Goal: Information Seeking & Learning: Learn about a topic

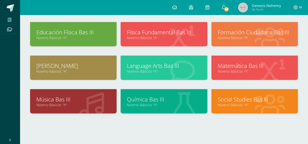
scroll to position [102, 0]
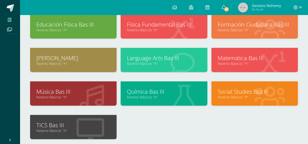
click at [142, 22] on link "Física Fundamental Bas III" at bounding box center [164, 25] width 74 height 8
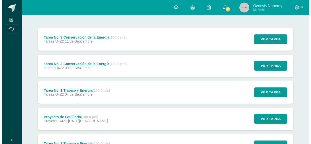
scroll to position [57, 0]
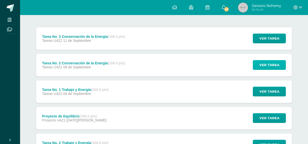
click at [268, 65] on span "Ver tarea" at bounding box center [269, 64] width 20 height 9
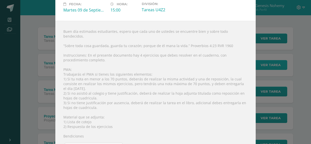
scroll to position [46, 0]
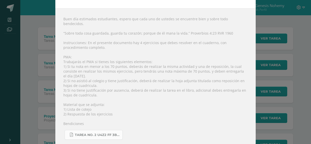
click at [85, 133] on span "Tarea No. 2 U4Z2 FF 3B.pdf" at bounding box center [97, 135] width 45 height 4
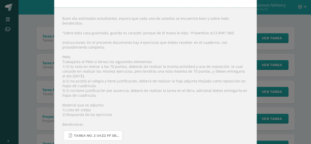
scroll to position [57, 0]
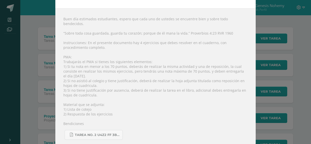
click at [31, 64] on div "Tarea No. 2 Conservación de la Energía Física Fundamental Bas III Fecha: [DATE]…" at bounding box center [155, 51] width 307 height 194
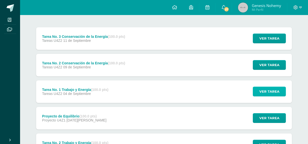
click at [271, 87] on button "Ver tarea" at bounding box center [269, 92] width 33 height 10
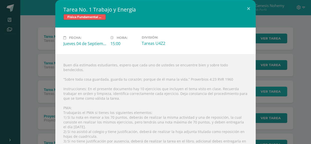
scroll to position [32, 0]
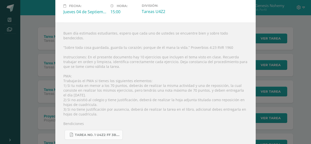
click at [105, 133] on span "Tarea No. 1 U4Z2 FF 3B.pdf" at bounding box center [97, 135] width 45 height 4
click at [43, 93] on div "Tarea No. 1 Trabajo y Energía Física Fundamental Bas III Fecha: Jueves 04 de Se…" at bounding box center [155, 58] width 307 height 180
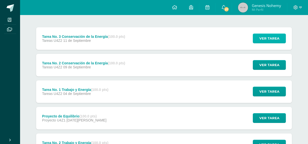
click at [273, 37] on span "Ver tarea" at bounding box center [269, 38] width 20 height 9
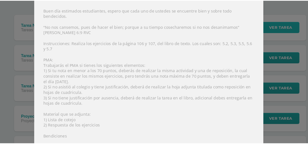
scroll to position [57, 0]
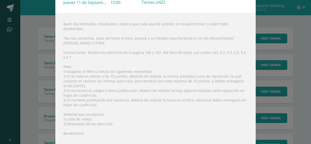
click at [273, 111] on div "Tarea No. 3 Conservación de la Energía Física Fundamental Bas III Fecha: Jueves…" at bounding box center [155, 53] width 307 height 189
